Goal: Complete application form: Complete application form

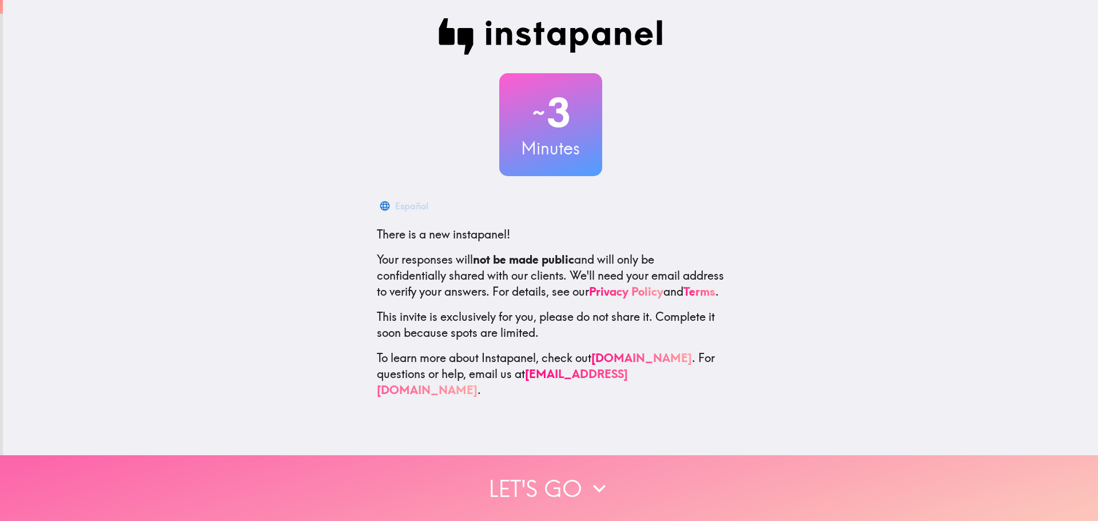
click at [567, 481] on button "Let's go" at bounding box center [549, 488] width 1098 height 66
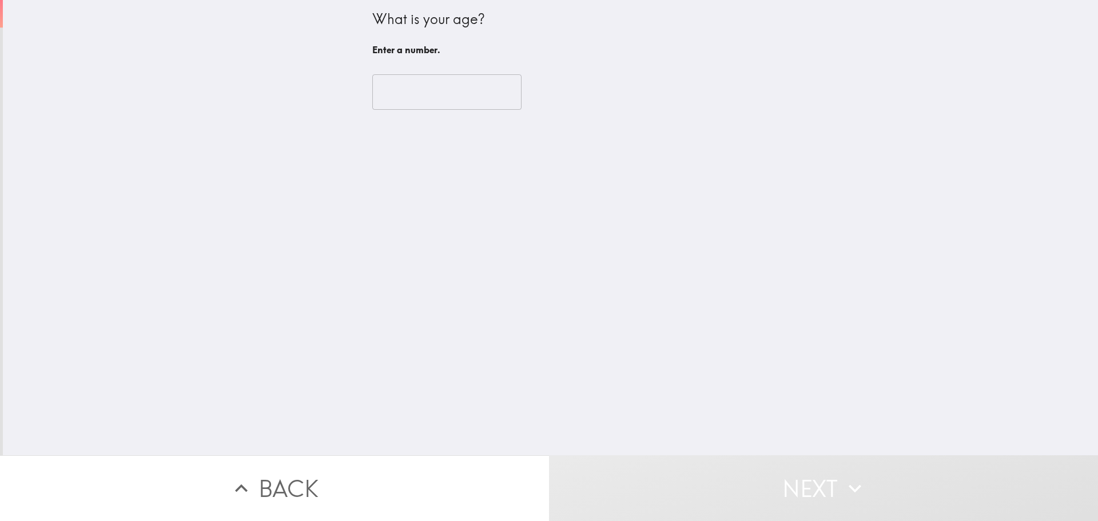
click at [421, 73] on div "​" at bounding box center [550, 92] width 357 height 63
click at [419, 83] on input "number" at bounding box center [446, 91] width 149 height 35
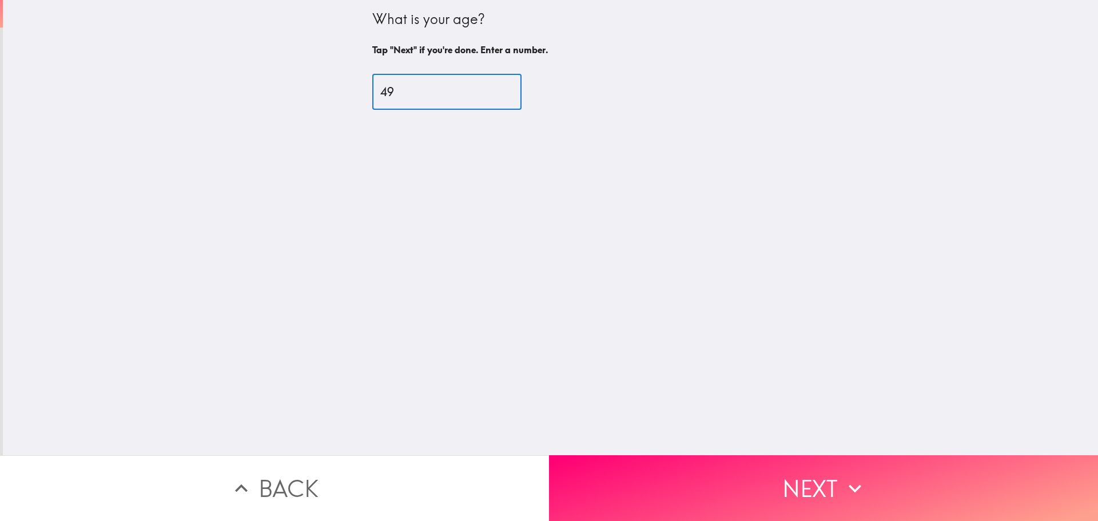
type input "49"
click at [708, 467] on button "Next" at bounding box center [823, 488] width 549 height 66
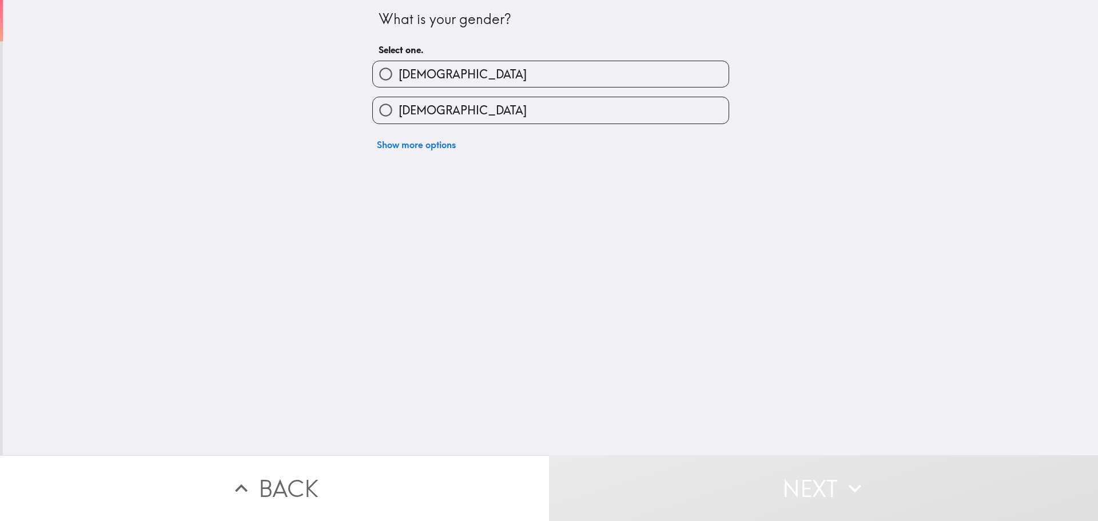
click at [420, 112] on span "[DEMOGRAPHIC_DATA]" at bounding box center [463, 110] width 128 height 16
click at [399, 112] on input "[DEMOGRAPHIC_DATA]" at bounding box center [386, 110] width 26 height 26
radio input "true"
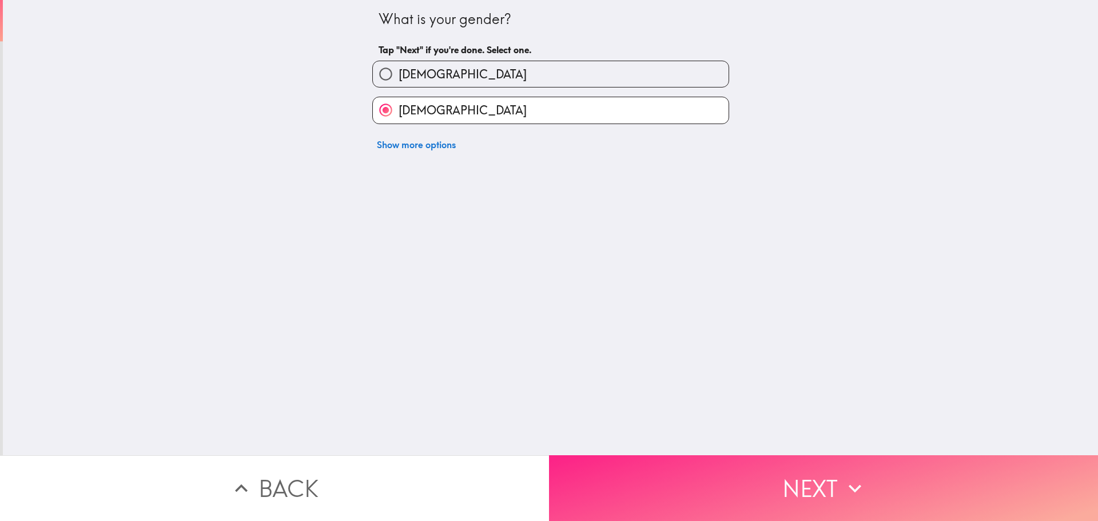
click at [720, 484] on button "Next" at bounding box center [823, 488] width 549 height 66
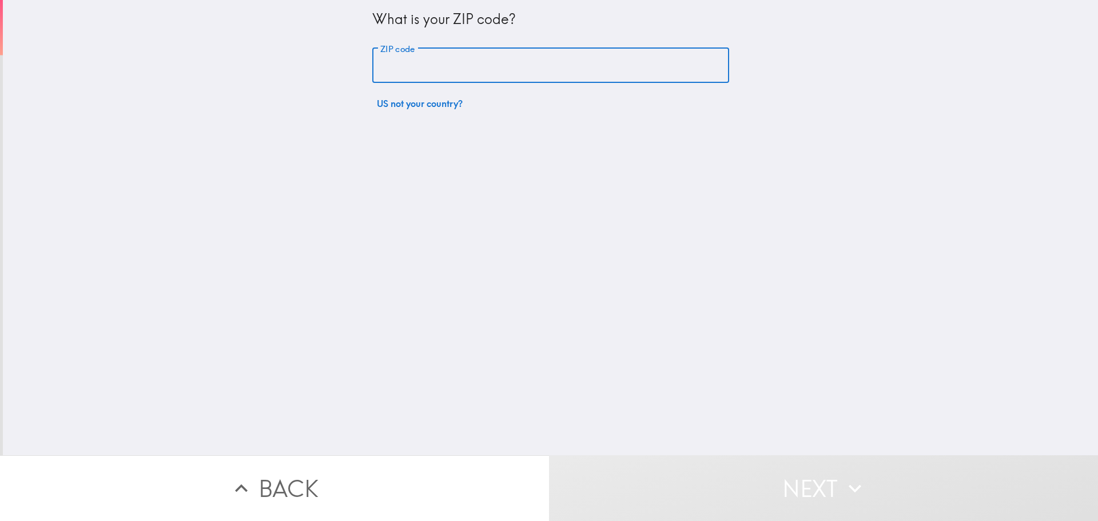
click at [433, 75] on input "ZIP code" at bounding box center [550, 65] width 357 height 35
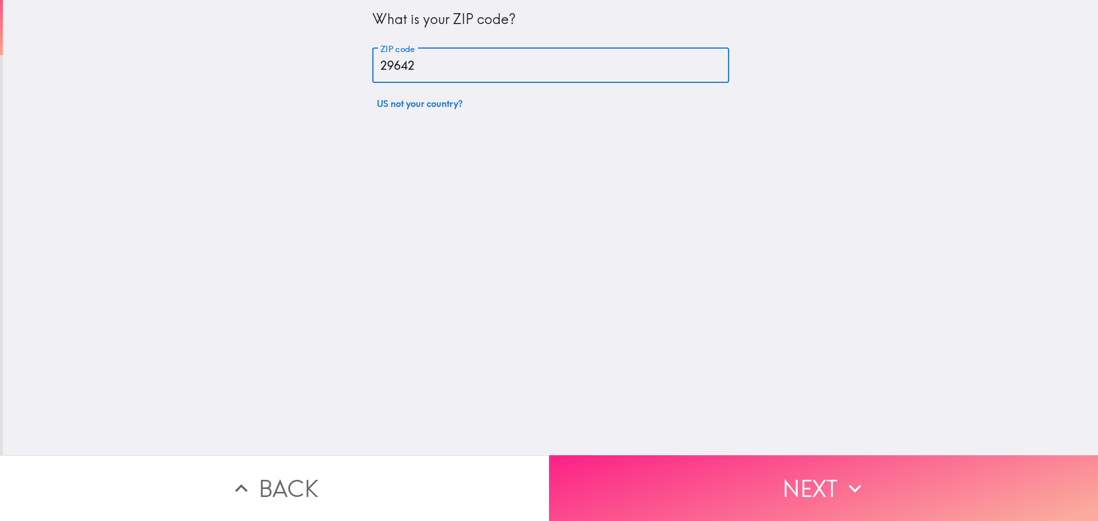
type input "29642"
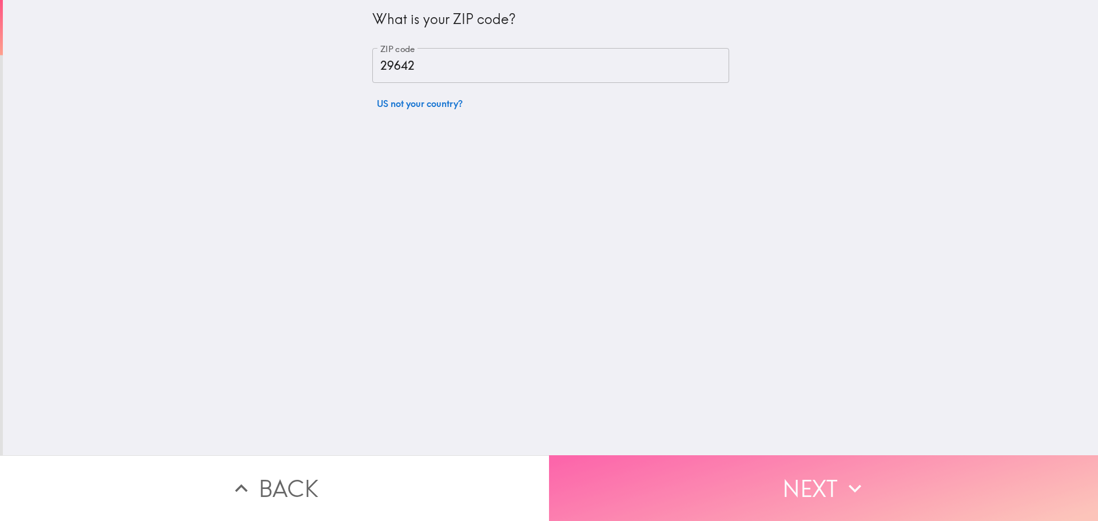
click at [675, 480] on button "Next" at bounding box center [823, 488] width 549 height 66
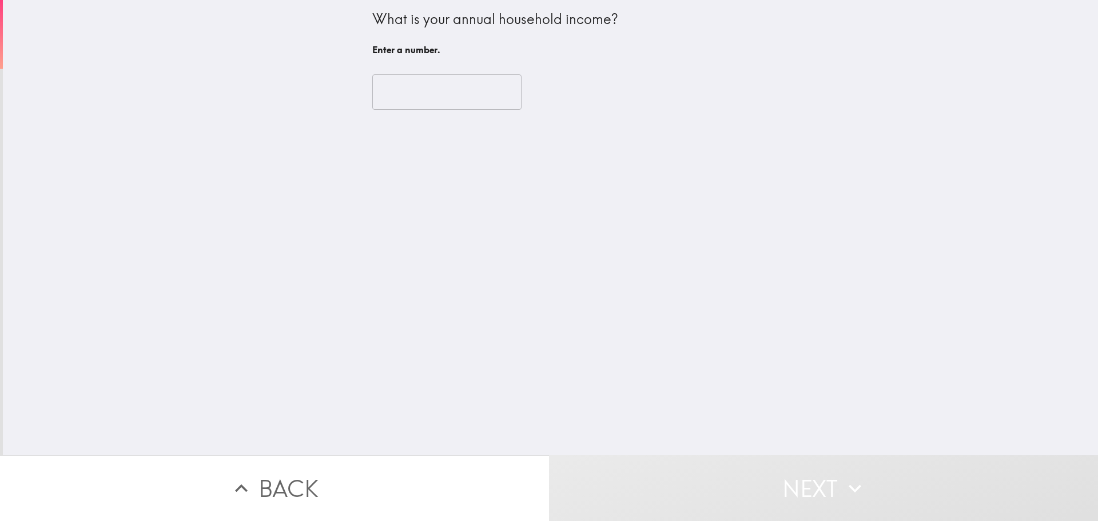
click at [467, 112] on div "​" at bounding box center [550, 92] width 357 height 63
click at [460, 99] on input "number" at bounding box center [446, 91] width 149 height 35
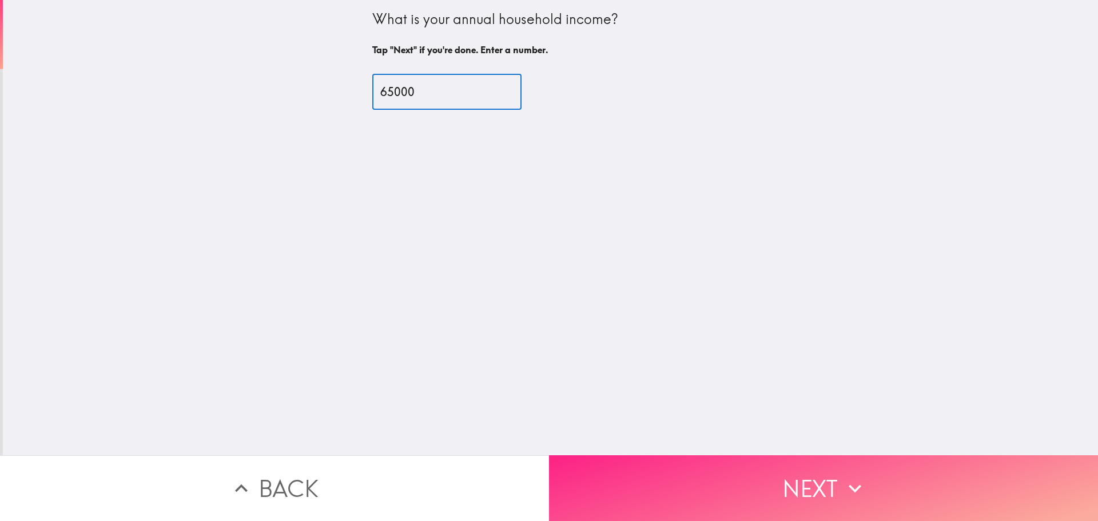
type input "65000"
click at [689, 482] on button "Next" at bounding box center [823, 488] width 549 height 66
